Goal: Navigation & Orientation: Find specific page/section

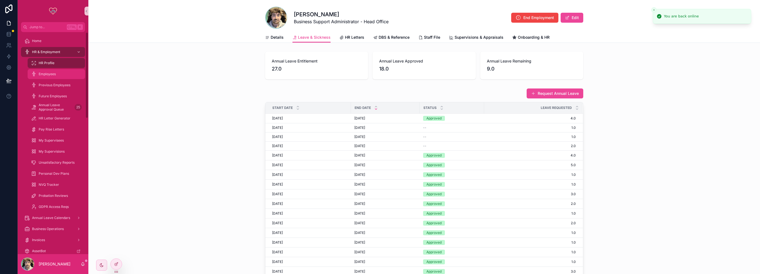
click at [62, 72] on div "Employees" at bounding box center [56, 74] width 51 height 9
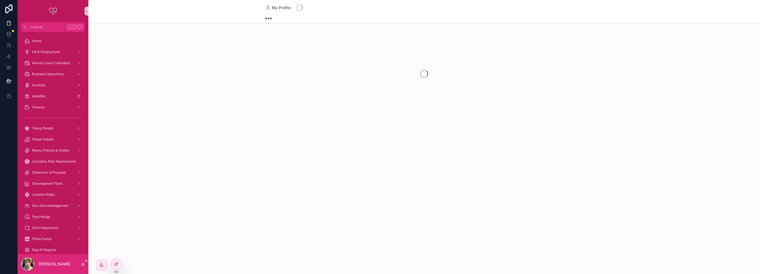
click at [208, 40] on div "scrollable content" at bounding box center [423, 73] width 671 height 87
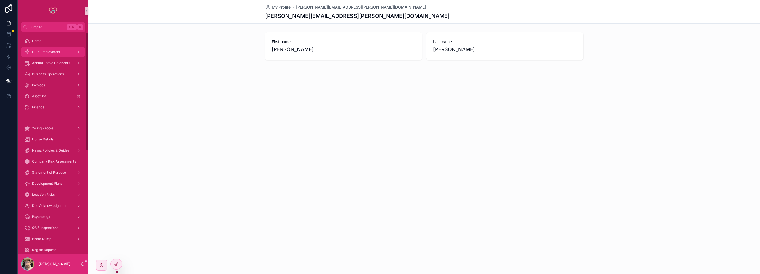
click at [56, 53] on span "HR & Employment" at bounding box center [46, 52] width 28 height 4
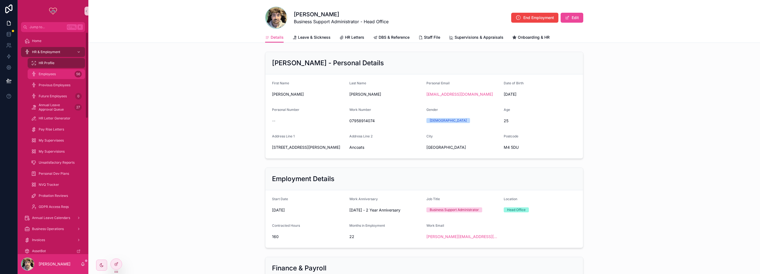
click at [52, 72] on span "Employees" at bounding box center [47, 74] width 17 height 4
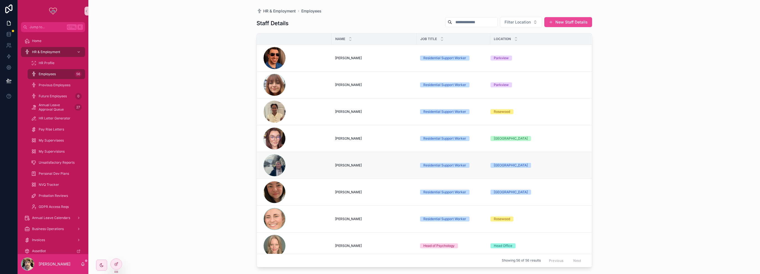
click at [339, 163] on span "[PERSON_NAME]" at bounding box center [348, 165] width 27 height 4
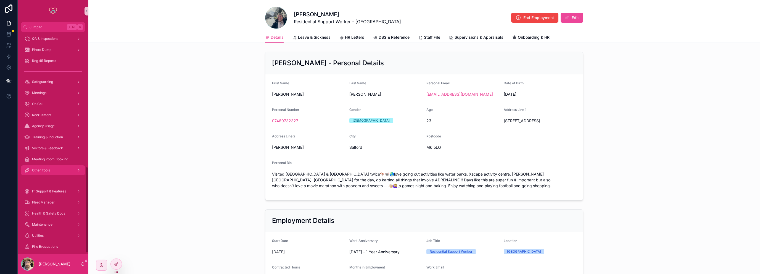
scroll to position [348, 0]
click at [39, 84] on div "Meetings" at bounding box center [52, 88] width 57 height 9
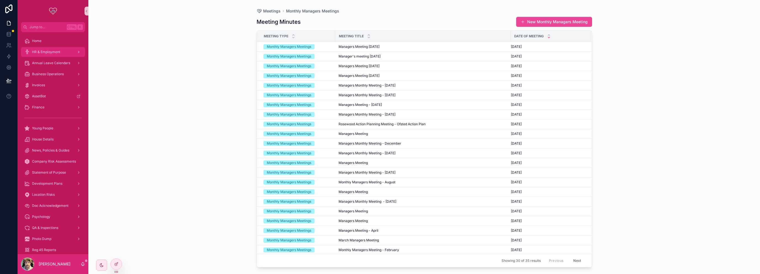
click at [47, 55] on div "HR & Employment" at bounding box center [52, 51] width 57 height 9
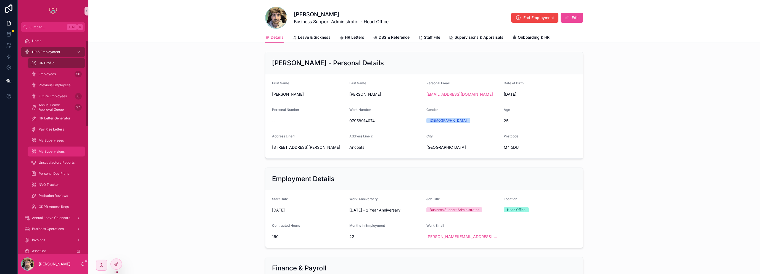
scroll to position [83, 0]
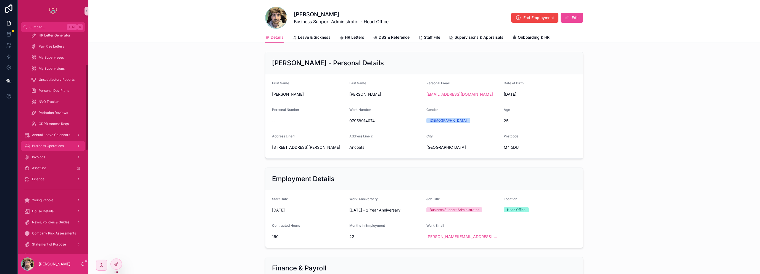
click at [55, 142] on div "Business Operations" at bounding box center [52, 145] width 57 height 9
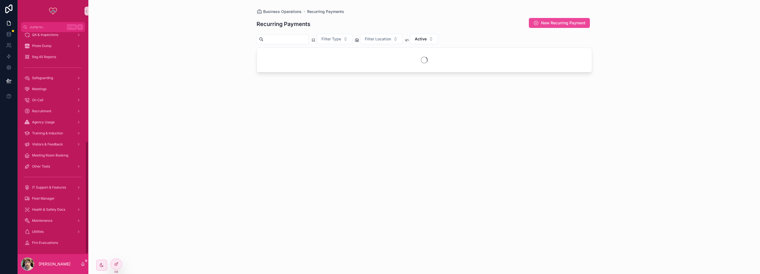
scroll to position [215, 0]
click at [55, 155] on span "Meeting Room Booking" at bounding box center [50, 154] width 36 height 4
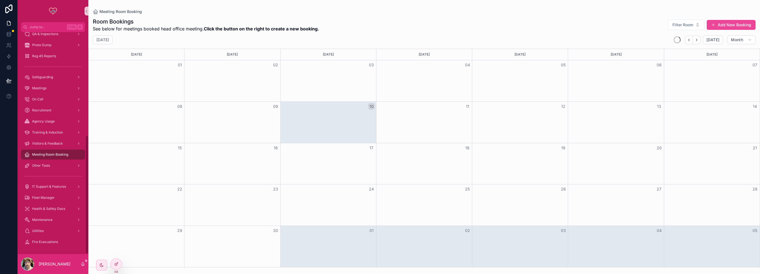
scroll to position [193, 0]
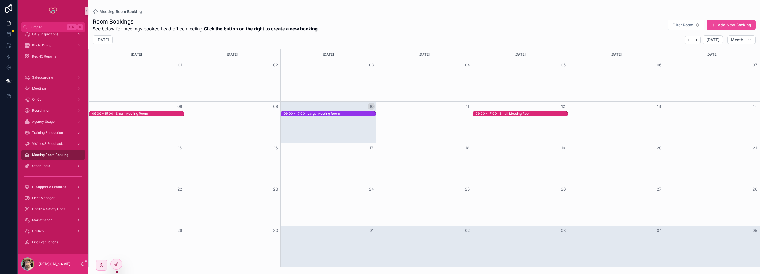
click at [513, 113] on div "09:00 - 17:00 : Small Meeting Room" at bounding box center [503, 113] width 56 height 4
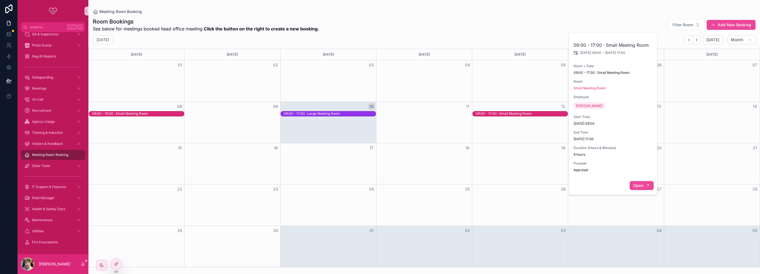
click at [642, 183] on span "Open" at bounding box center [638, 185] width 10 height 5
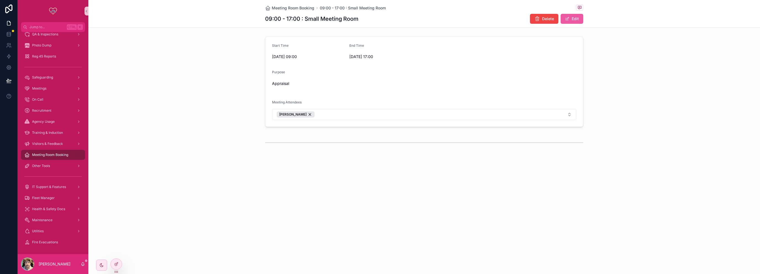
click at [576, 15] on button "Edit" at bounding box center [571, 19] width 23 height 10
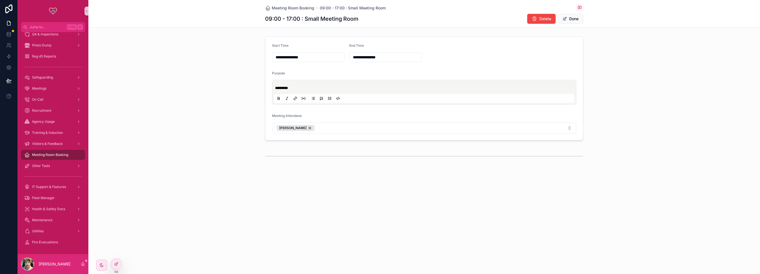
click at [295, 54] on input "**********" at bounding box center [308, 57] width 72 height 8
click at [288, 126] on button "16" at bounding box center [289, 127] width 10 height 10
type input "**********"
click at [401, 68] on form "**********" at bounding box center [423, 88] width 317 height 103
click at [362, 56] on input "**********" at bounding box center [385, 57] width 72 height 8
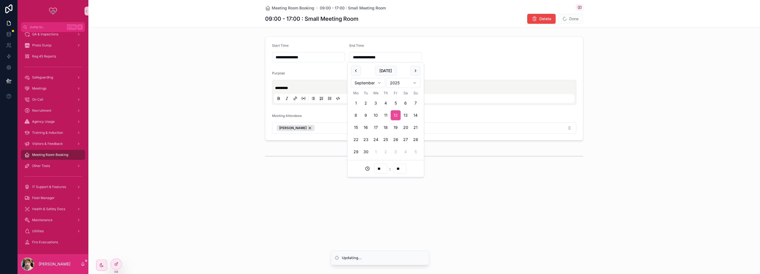
click at [367, 128] on button "16" at bounding box center [366, 127] width 10 height 10
type input "**********"
drag, startPoint x: 500, startPoint y: 168, endPoint x: 505, endPoint y: 166, distance: 5.2
click at [500, 168] on div "**********" at bounding box center [423, 100] width 671 height 200
click at [572, 21] on button "Done" at bounding box center [570, 19] width 25 height 10
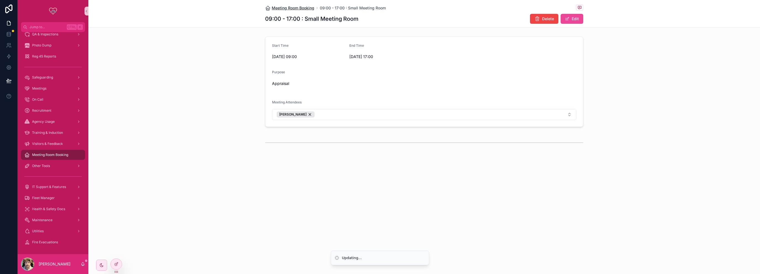
click at [302, 6] on span "Meeting Room Booking" at bounding box center [293, 8] width 43 height 6
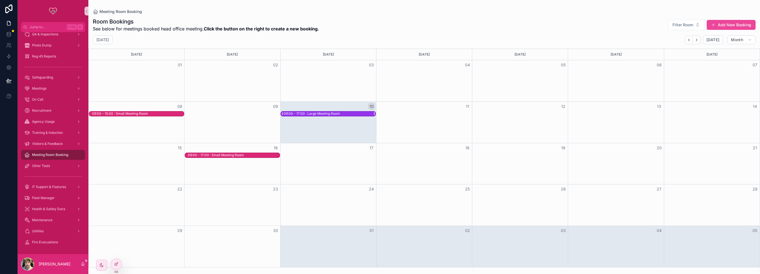
click at [319, 115] on div "09:00 - 17:00 : Large Meeting Room" at bounding box center [312, 113] width 56 height 4
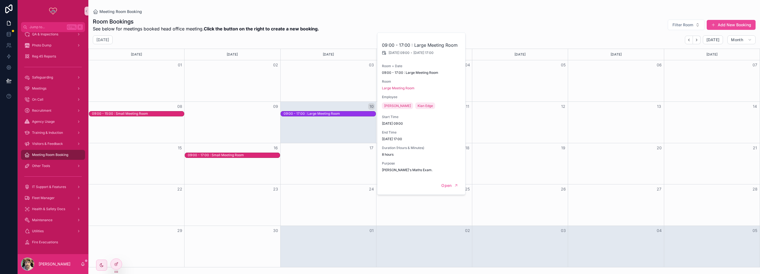
click at [352, 20] on div "Room Bookings See below for meetings booked head office meeting. Click the butt…" at bounding box center [424, 25] width 663 height 14
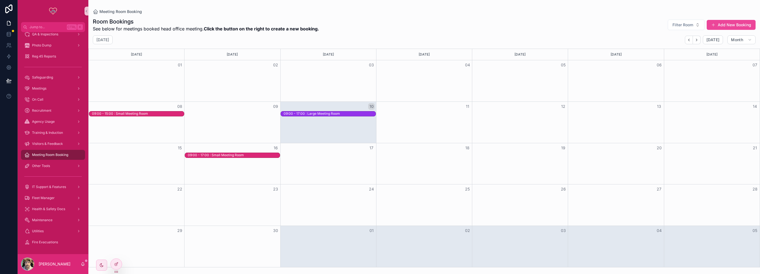
click at [515, 115] on div "09:00 - 15:00 : Small Meeting Room 09:00 - 17:00 : Large Meeting Room" at bounding box center [424, 114] width 671 height 6
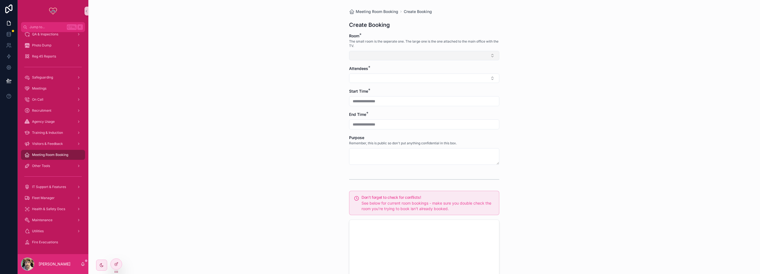
click at [490, 54] on button "Select Button" at bounding box center [424, 55] width 150 height 9
click at [553, 64] on div "**********" at bounding box center [423, 137] width 671 height 274
click at [363, 9] on span "Meeting Room Booking" at bounding box center [377, 12] width 43 height 6
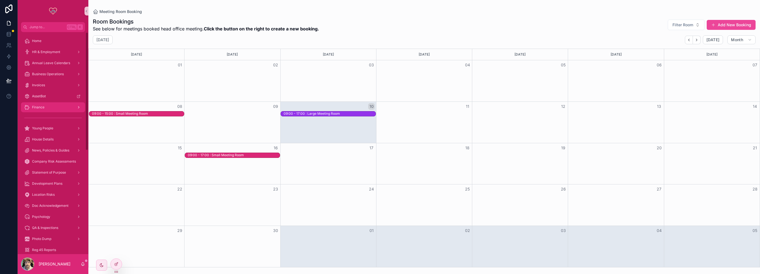
click at [47, 110] on div "Finance" at bounding box center [52, 107] width 57 height 9
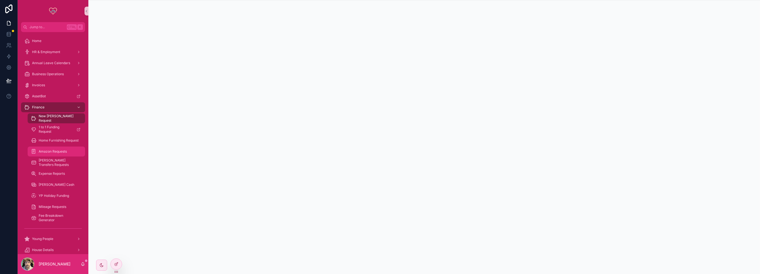
click at [57, 151] on span "Amazon Requests" at bounding box center [53, 151] width 28 height 4
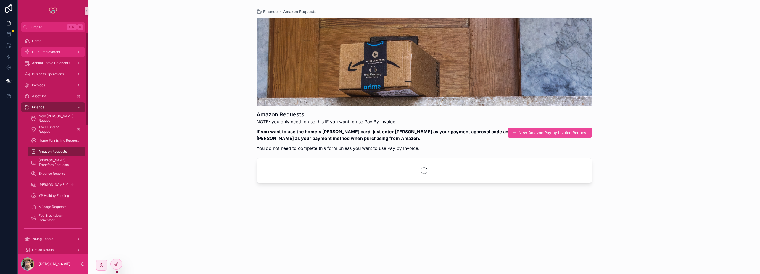
click at [52, 51] on span "HR & Employment" at bounding box center [46, 52] width 28 height 4
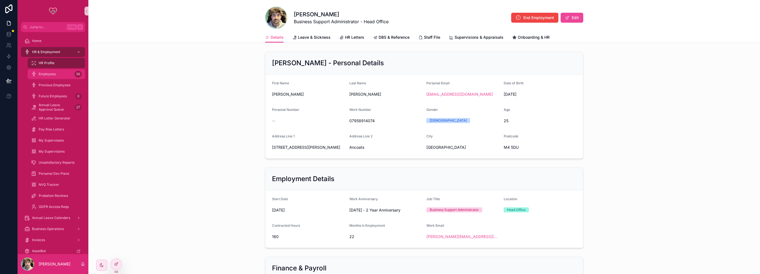
click at [54, 73] on span "Employees" at bounding box center [47, 74] width 17 height 4
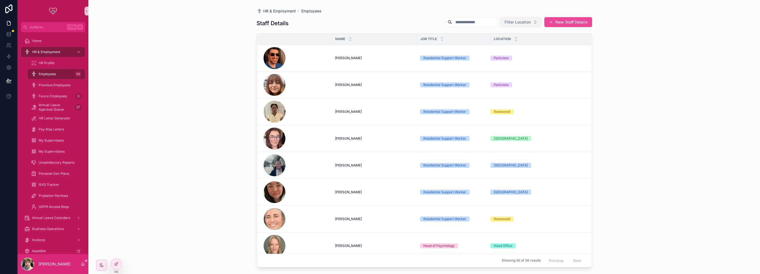
click at [507, 27] on button "Filter Location" at bounding box center [521, 22] width 42 height 10
click at [505, 44] on div "[GEOGRAPHIC_DATA]" at bounding box center [521, 44] width 66 height 9
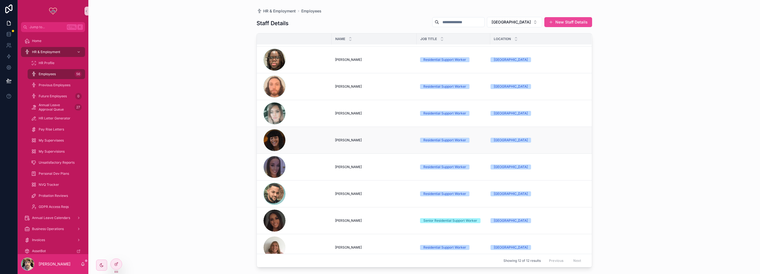
scroll to position [83, 0]
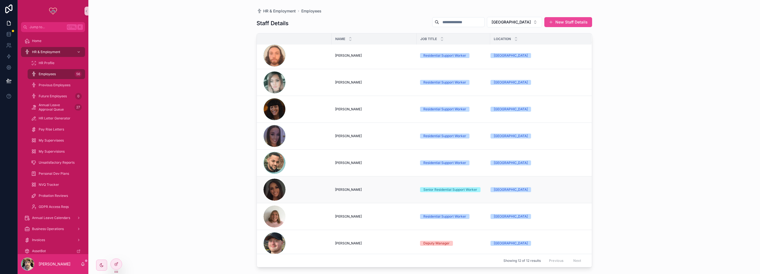
click at [348, 188] on span "Alix Brogan" at bounding box center [348, 189] width 27 height 4
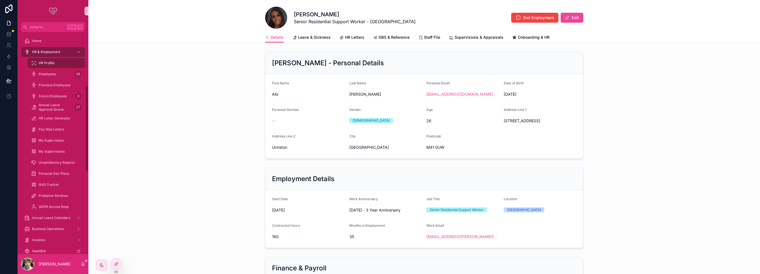
scroll to position [138, 0]
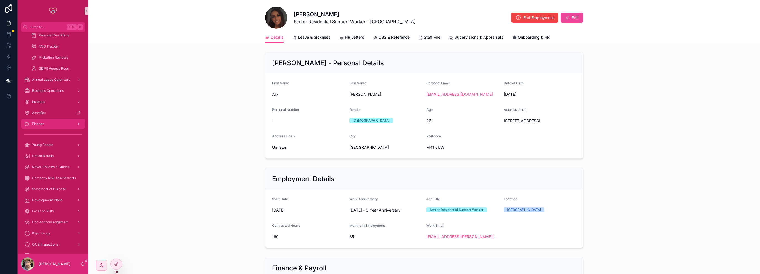
click at [42, 126] on div "Finance" at bounding box center [52, 123] width 57 height 9
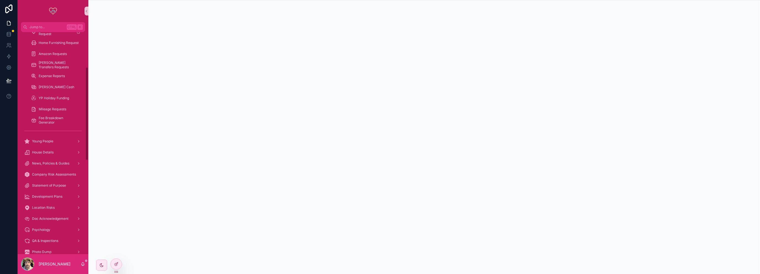
scroll to position [83, 0]
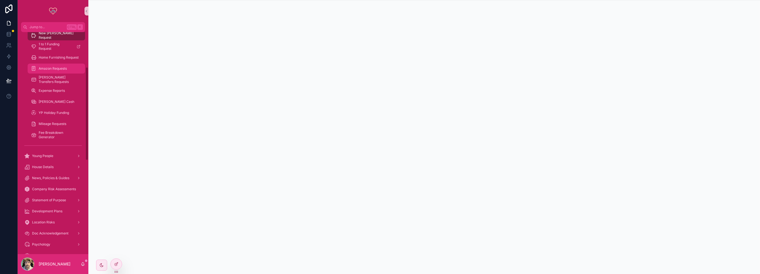
click at [54, 72] on div "Amazon Requests" at bounding box center [56, 68] width 51 height 9
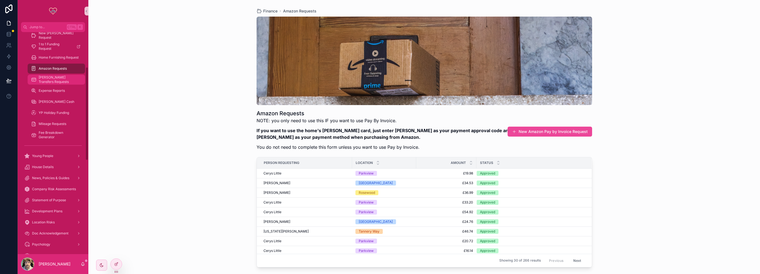
click at [60, 80] on span "[PERSON_NAME] Transfers Requests" at bounding box center [59, 79] width 41 height 9
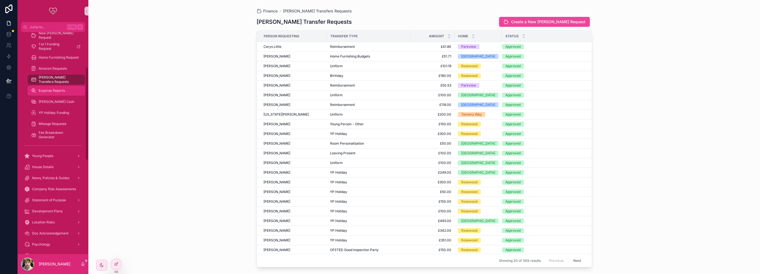
click at [49, 91] on span "Expense Reports" at bounding box center [52, 90] width 26 height 4
